Goal: Task Accomplishment & Management: Manage account settings

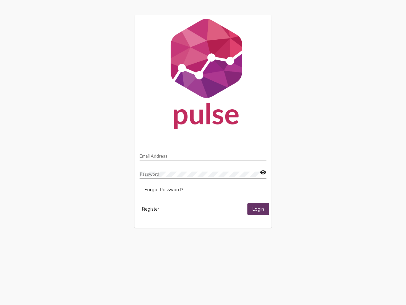
click at [203, 154] on input "Email Address" at bounding box center [203, 155] width 127 height 5
click at [263, 172] on mat-icon "visibility" at bounding box center [263, 172] width 7 height 8
click at [164, 189] on span "Forgot Password?" at bounding box center [164, 190] width 38 height 6
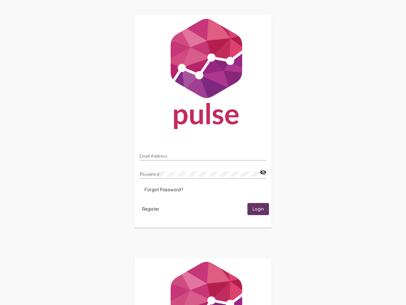
click at [151, 208] on span "Register" at bounding box center [150, 209] width 17 height 6
click at [258, 208] on html "Email Address Password visibility_off Forgot Password? Register Login" at bounding box center [203, 205] width 406 height 411
